Goal: Information Seeking & Learning: Learn about a topic

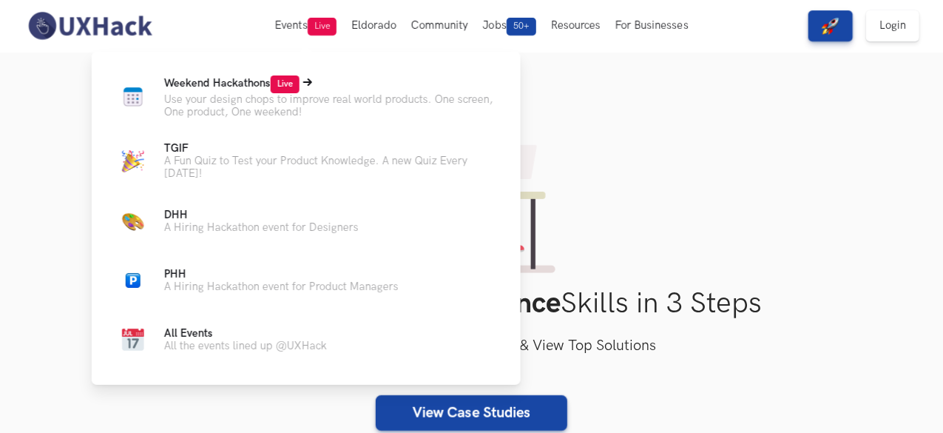
click at [225, 81] on span "Weekend Hackathons Live" at bounding box center [231, 83] width 135 height 13
click at [226, 82] on span "Weekend Hackathons Live" at bounding box center [231, 83] width 135 height 13
click at [265, 98] on p "Use your design chops to improve real world products. One screen, One product, …" at bounding box center [330, 105] width 333 height 25
click at [183, 93] on p "Use your design chops to improve real world products. One screen, One product, …" at bounding box center [330, 105] width 333 height 25
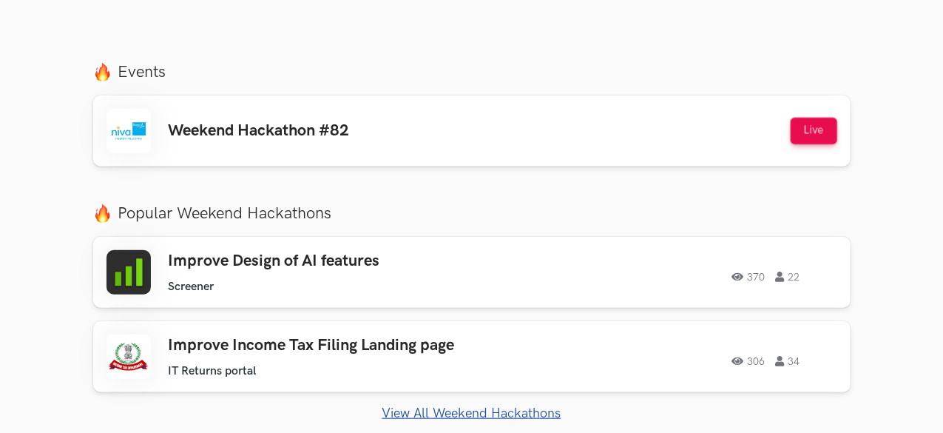
scroll to position [518, 0]
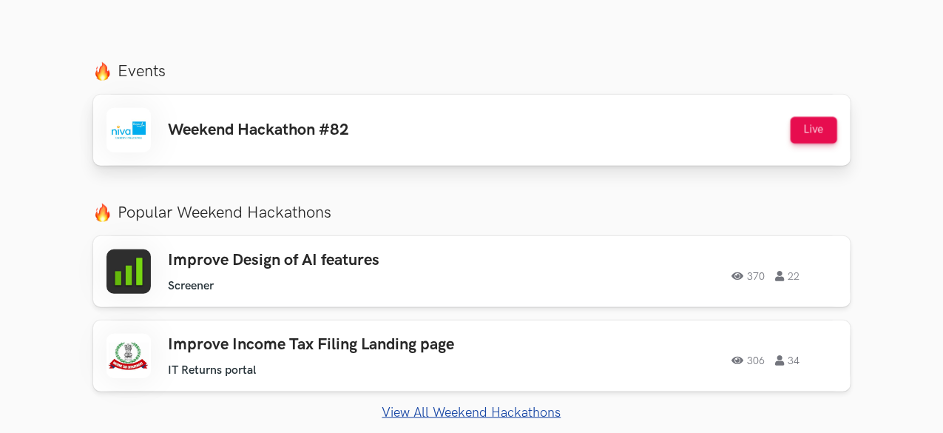
click at [281, 137] on h3 "Weekend Hackathon #82" at bounding box center [259, 130] width 181 height 19
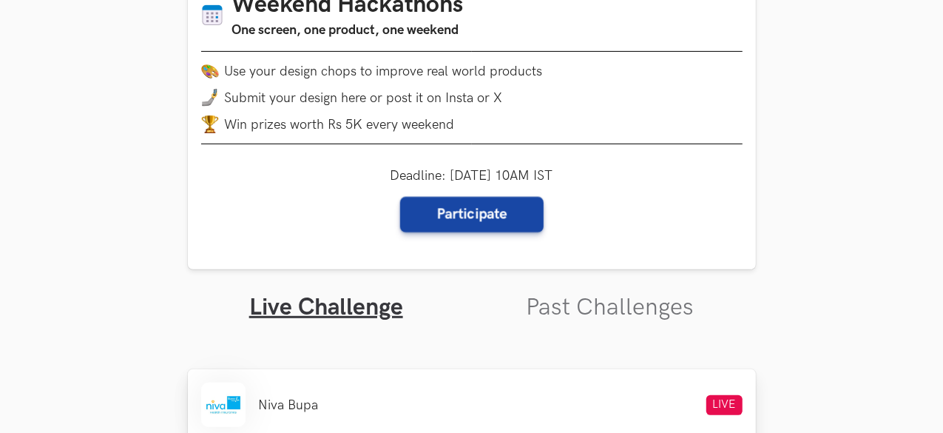
scroll to position [296, 0]
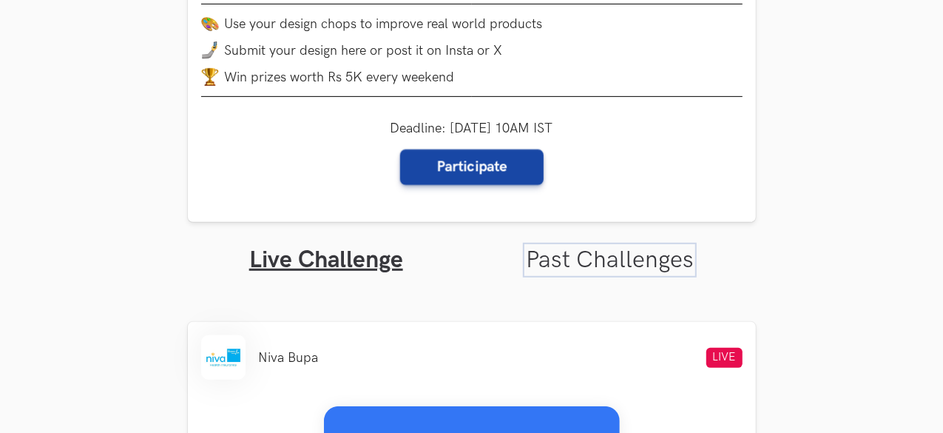
click at [603, 263] on link "Past Challenges" at bounding box center [610, 259] width 168 height 29
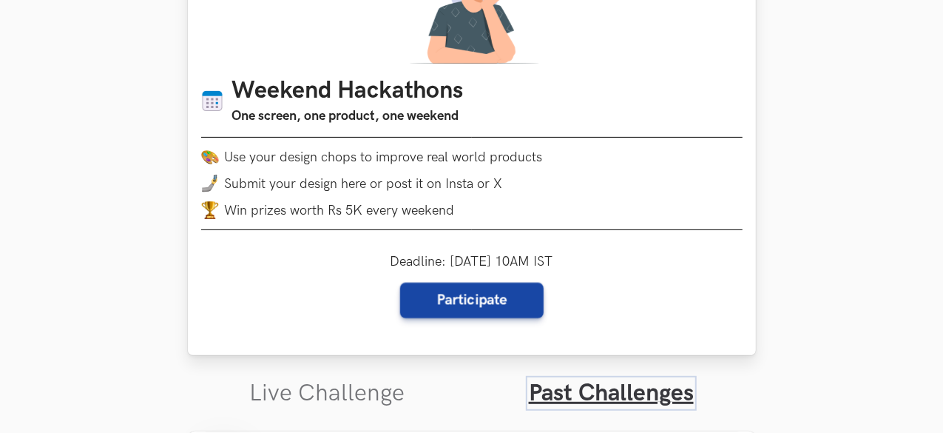
scroll to position [296, 0]
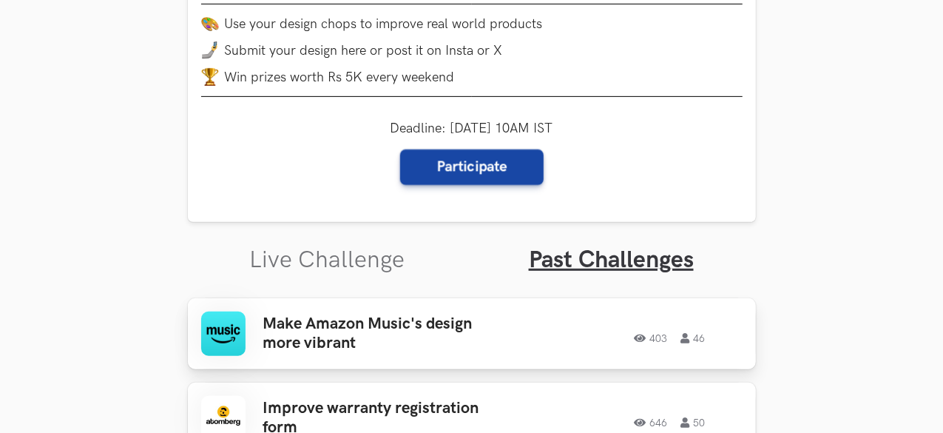
click at [460, 322] on h3 "Make Amazon Music's design more vibrant" at bounding box center [378, 333] width 231 height 39
